Goal: Transaction & Acquisition: Purchase product/service

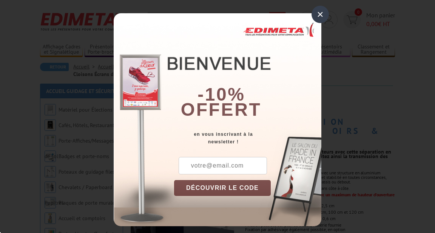
scroll to position [15, 0]
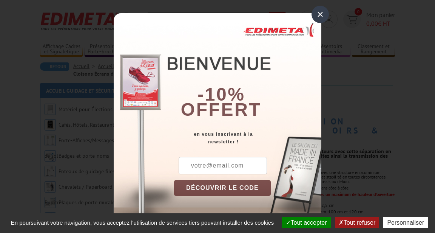
click at [324, 9] on div "×" at bounding box center [320, 14] width 17 height 17
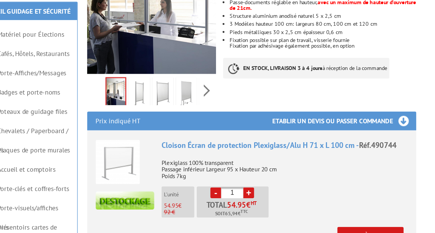
scroll to position [202, 0]
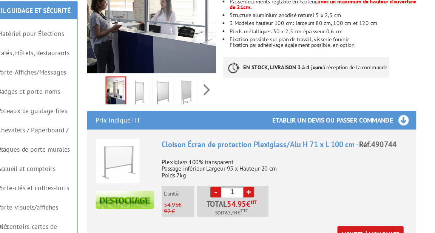
click at [294, 118] on div "Cloison Écran de protection Plexiglass/Alu H 71 x L 100 cm - Réf.490744" at bounding box center [289, 122] width 198 height 9
click at [232, 130] on p "Plexiglass 100% transparent Passage inférieur Largeur 95 x Hauteur 20 cm Poids …" at bounding box center [289, 139] width 198 height 21
click at [156, 118] on img at bounding box center [156, 136] width 36 height 36
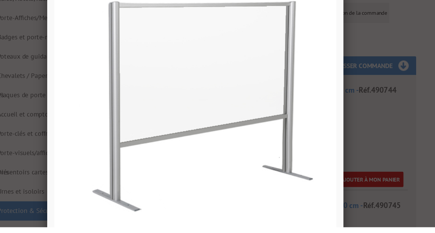
scroll to position [201, 0]
